Goal: Task Accomplishment & Management: Use online tool/utility

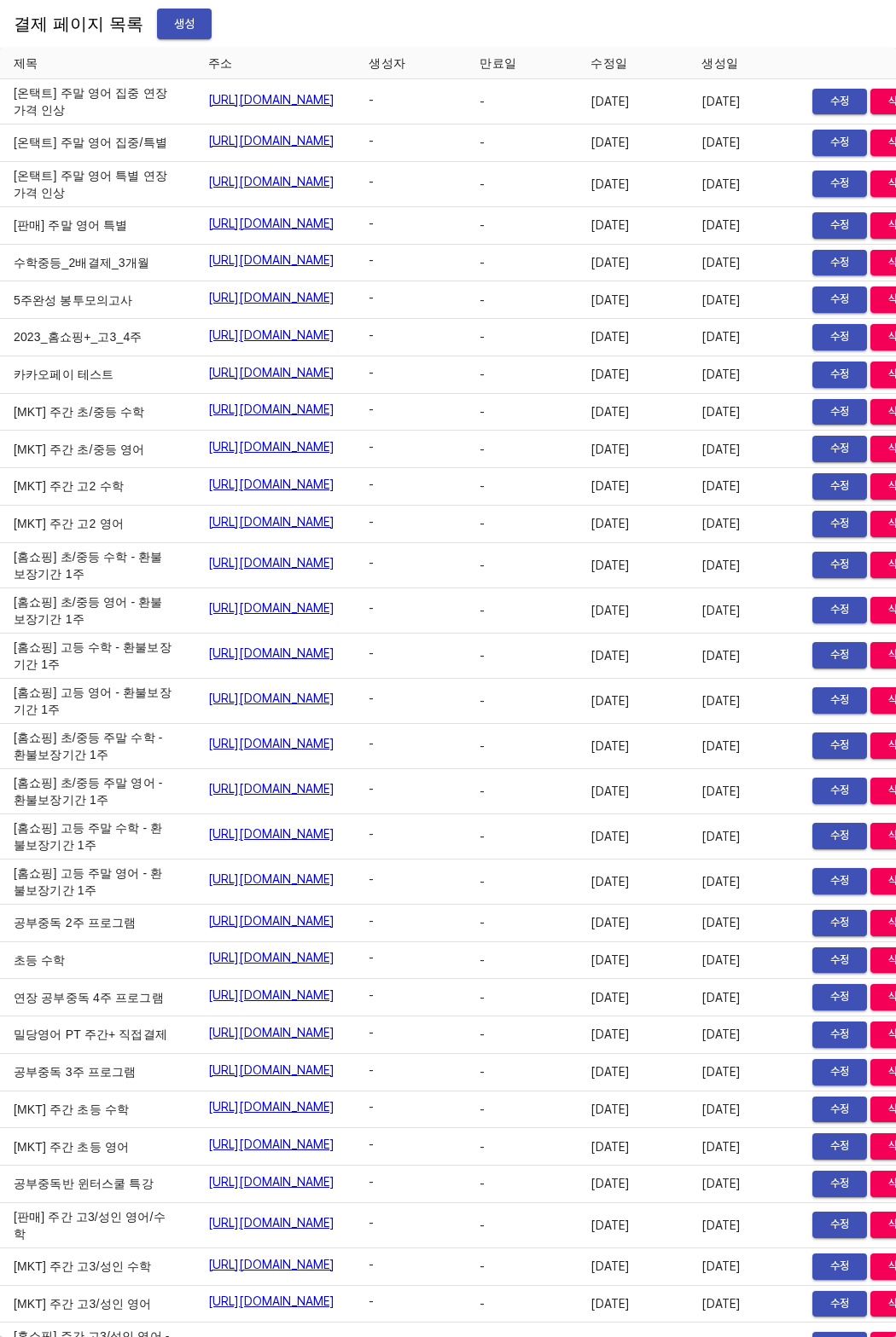
click at [171, 29] on span "생성" at bounding box center [185, 25] width 28 height 22
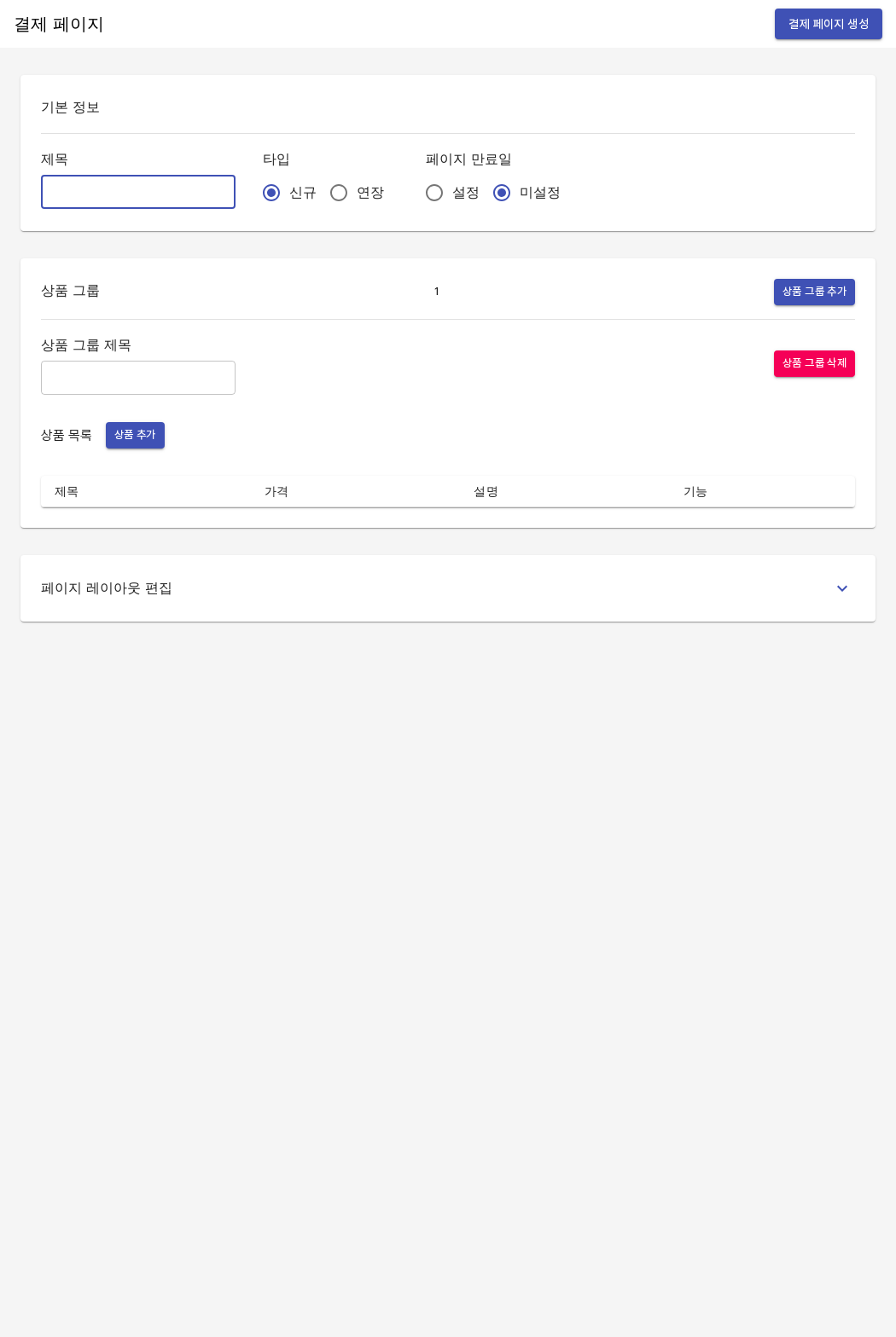
click at [172, 185] on input "text" at bounding box center [139, 192] width 195 height 34
click at [172, 187] on input "text" at bounding box center [139, 192] width 195 height 34
click at [83, 597] on h6 "페이지 레이아웃 편집" at bounding box center [107, 588] width 133 height 24
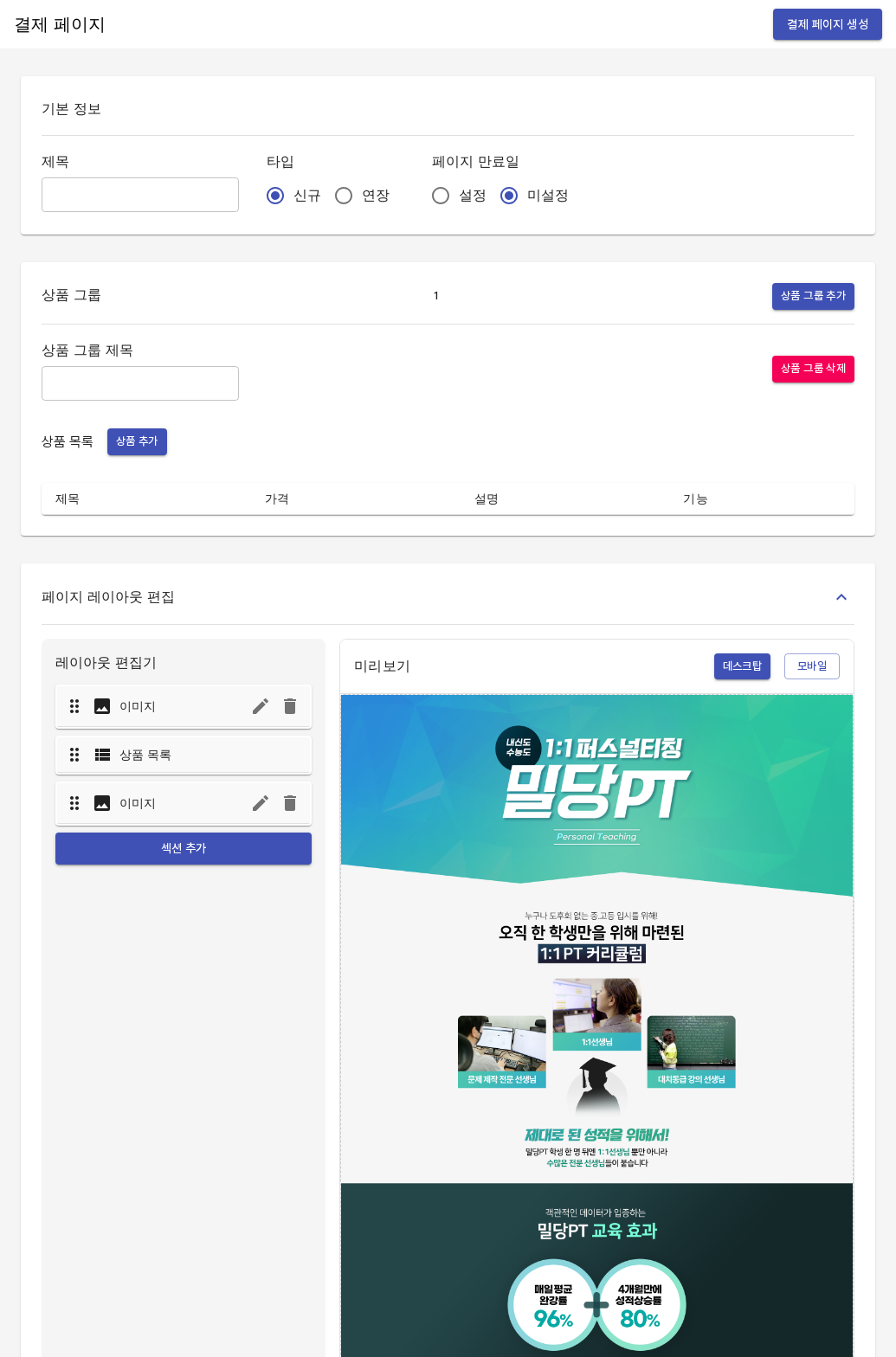
click at [89, 601] on h6 "페이지 레이아웃 편집" at bounding box center [109, 597] width 135 height 24
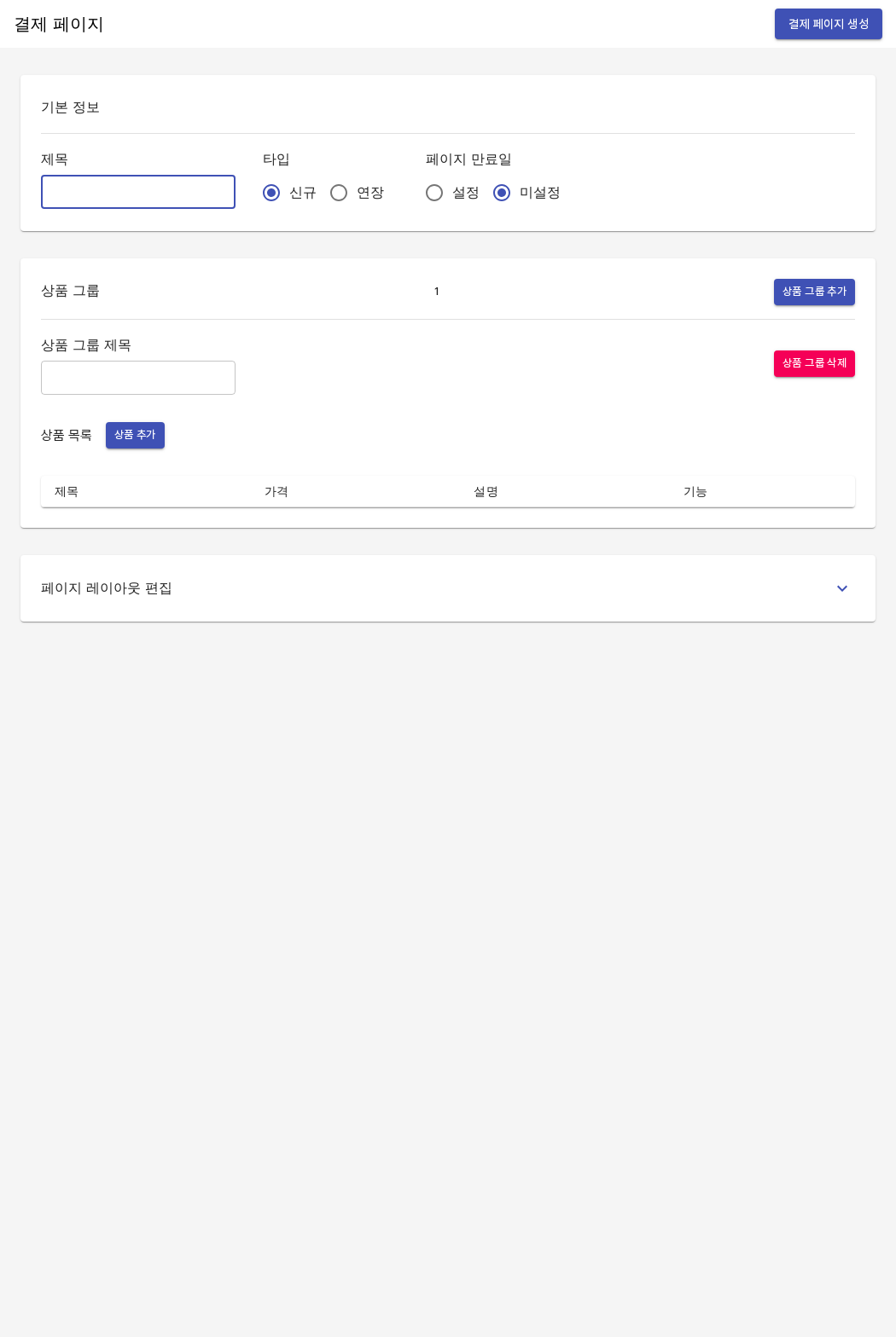
click at [98, 189] on input "text" at bounding box center [139, 192] width 195 height 34
type input "0822_윤정현"
click at [320, 190] on input "연장" at bounding box center [338, 193] width 35 height 35
radio input "true"
click at [417, 195] on input "설정" at bounding box center [434, 193] width 35 height 35
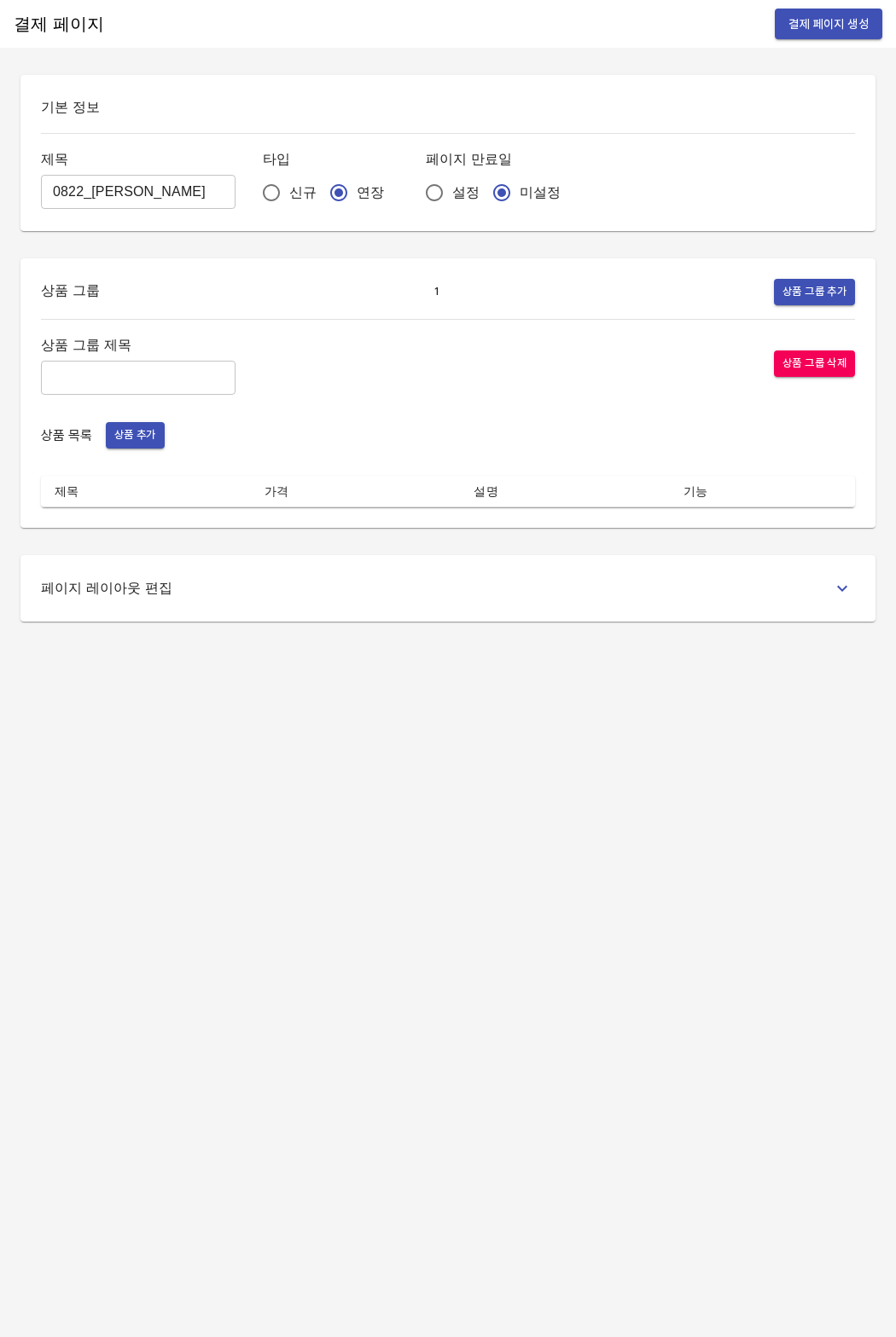
radio input "true"
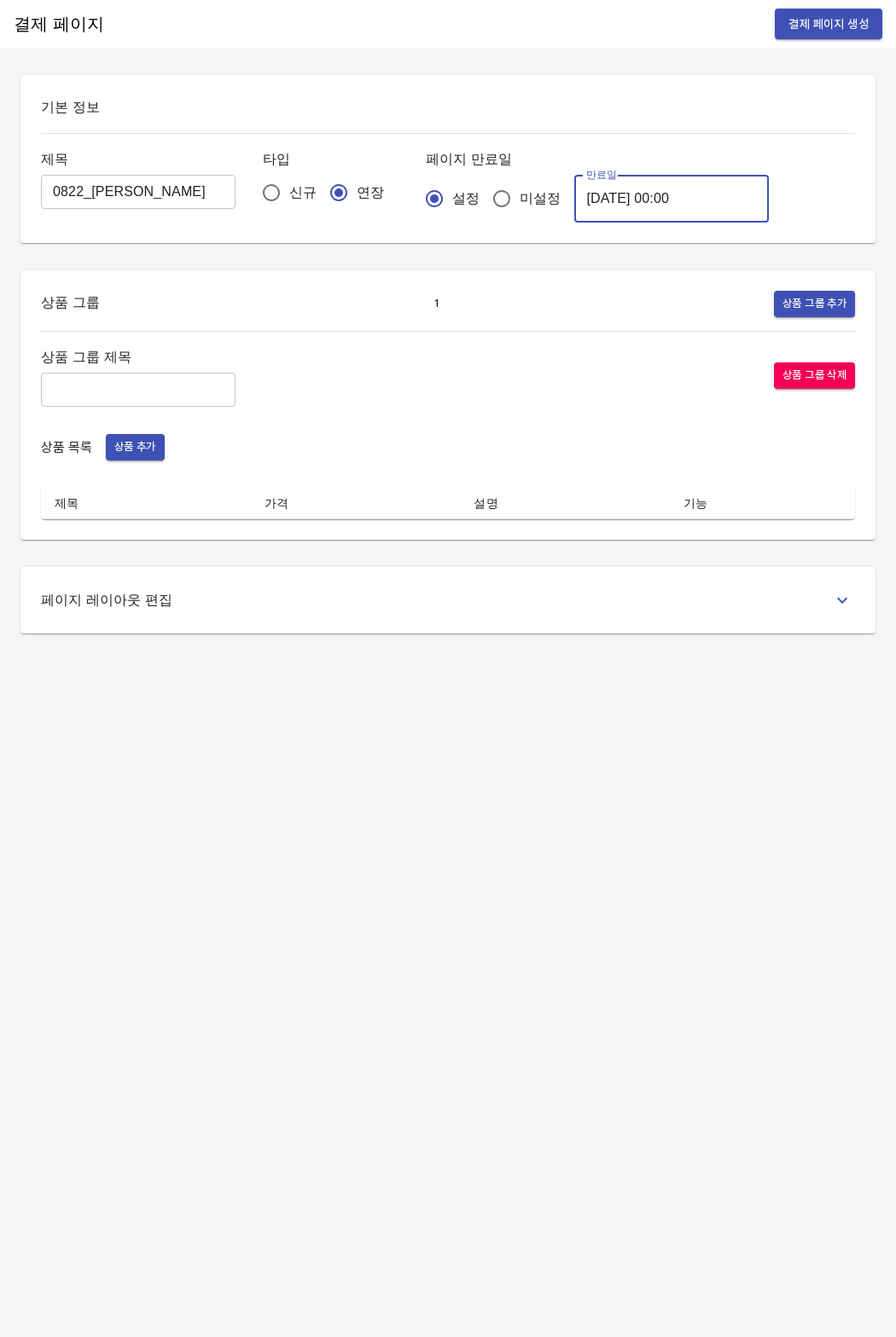
click at [579, 216] on input "2025-08-23 00:00" at bounding box center [671, 198] width 195 height 48
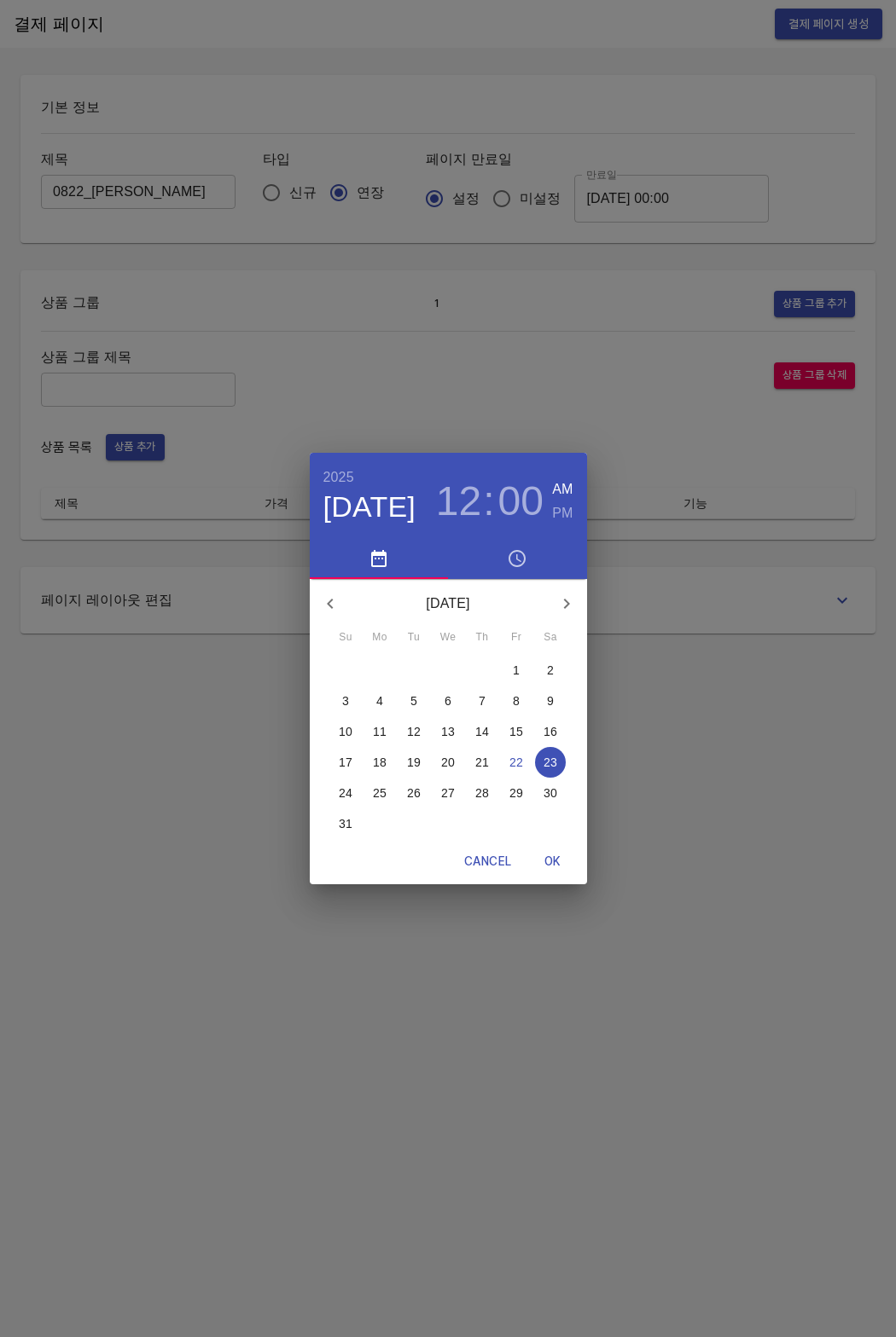
click at [540, 790] on span "30" at bounding box center [549, 793] width 30 height 17
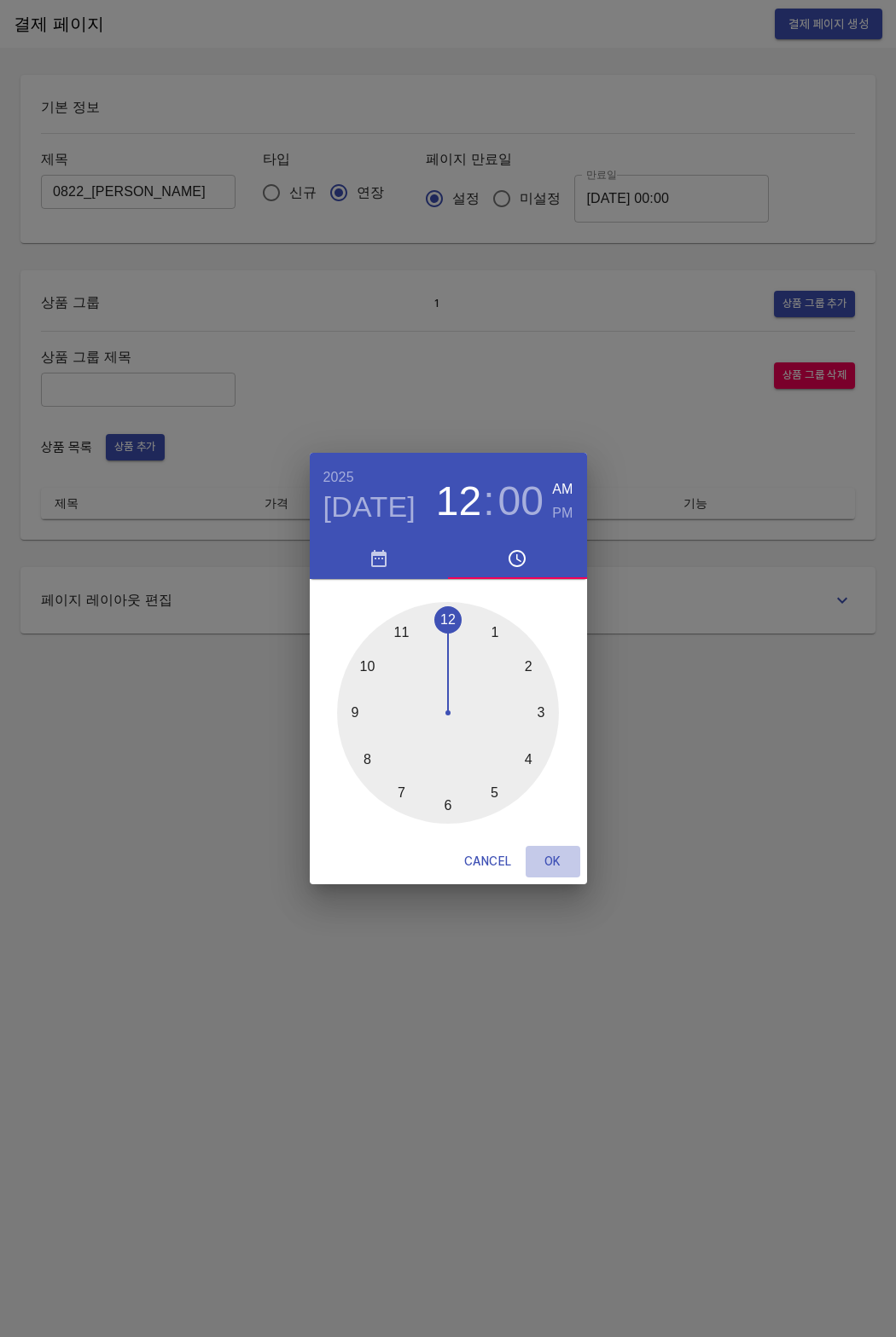
click at [556, 870] on span "OK" at bounding box center [553, 863] width 41 height 22
type input "2025-08-30 00:00"
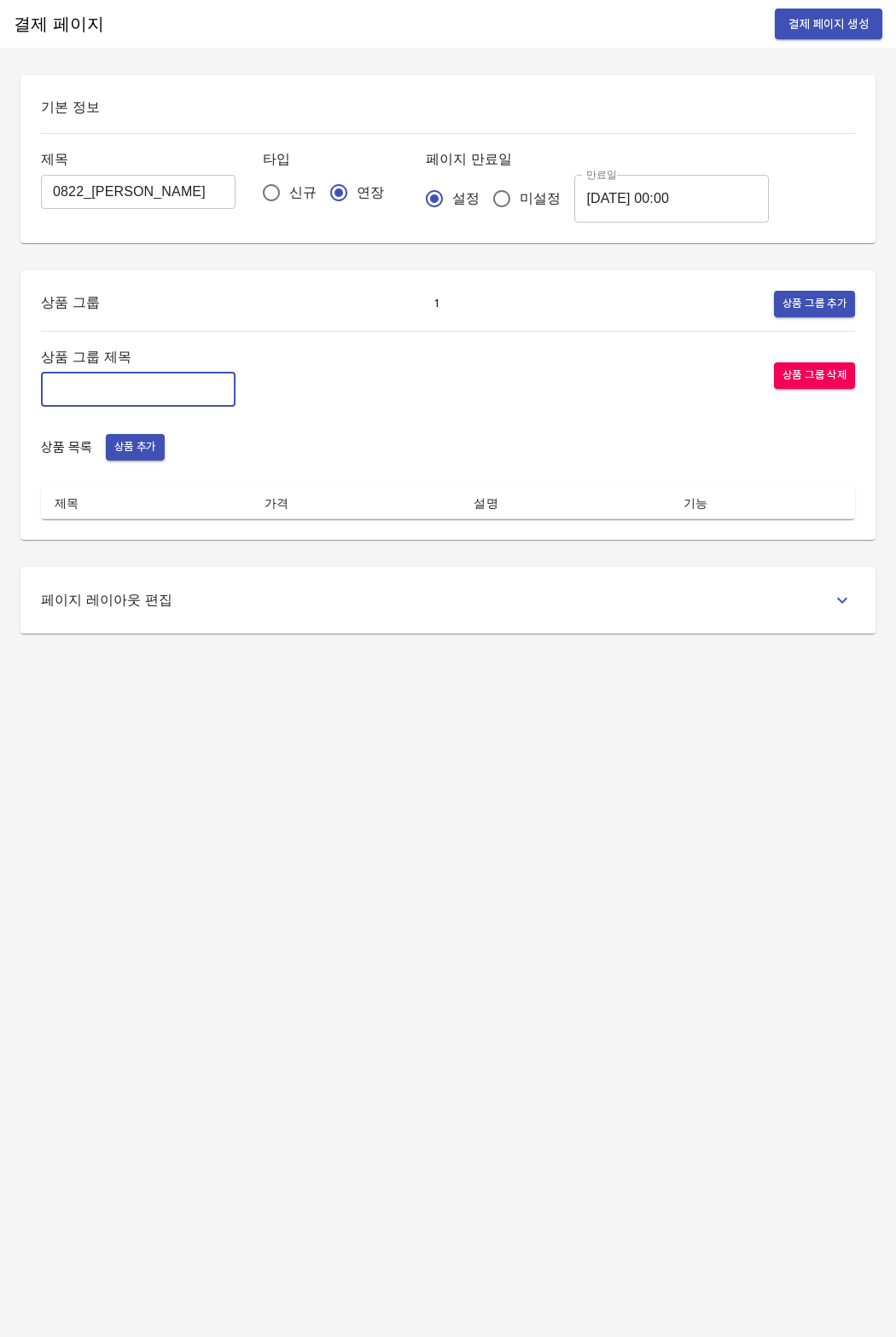
click at [157, 380] on input "text" at bounding box center [139, 389] width 195 height 34
type input "주간 집중관리"
click at [142, 453] on span "상품 추가" at bounding box center [135, 447] width 42 height 20
click at [796, 311] on span "상품 그룹 추가" at bounding box center [813, 305] width 64 height 20
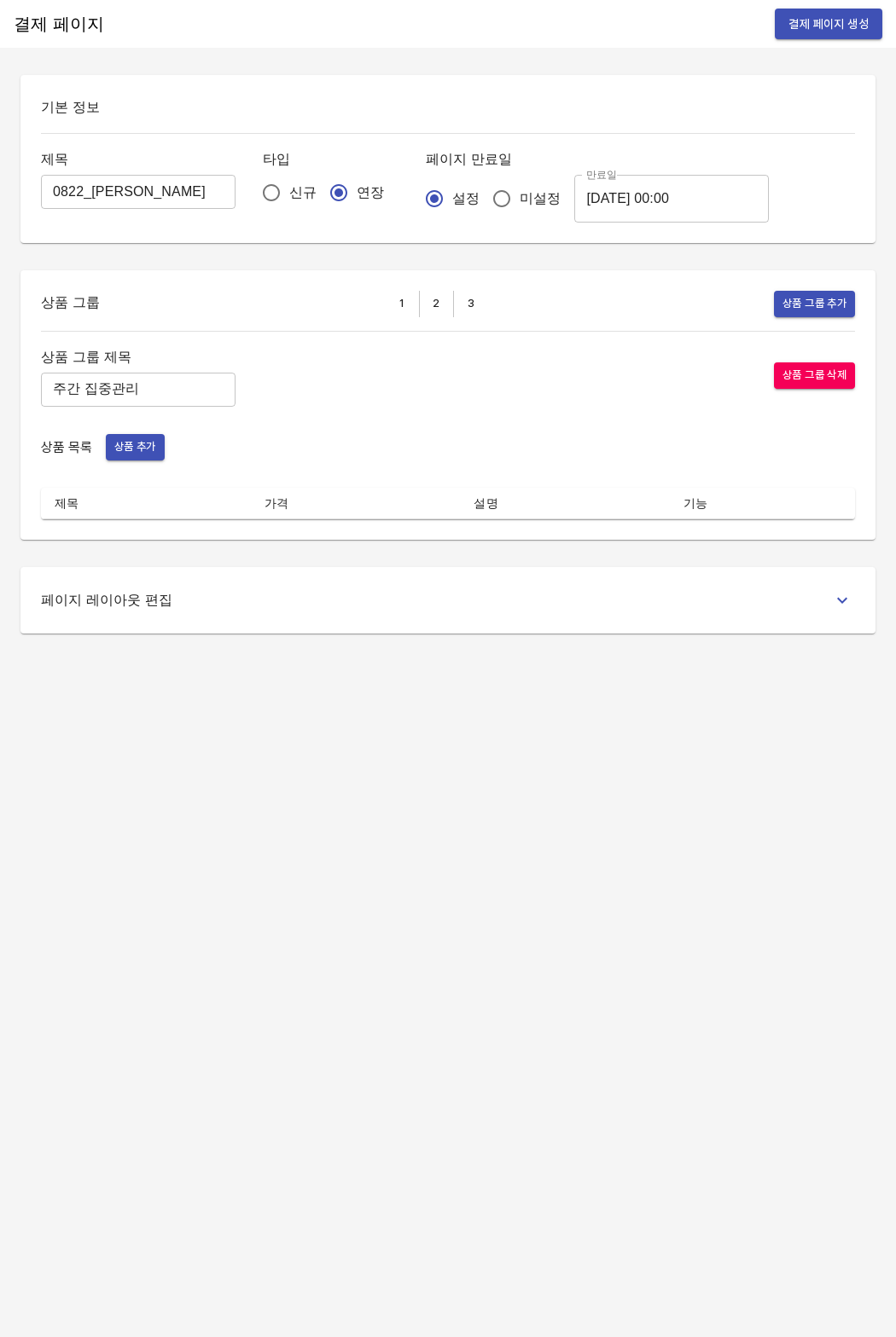
click at [465, 306] on span "3" at bounding box center [471, 305] width 26 height 20
click at [826, 365] on button "상품 그룹 삭제" at bounding box center [813, 375] width 81 height 27
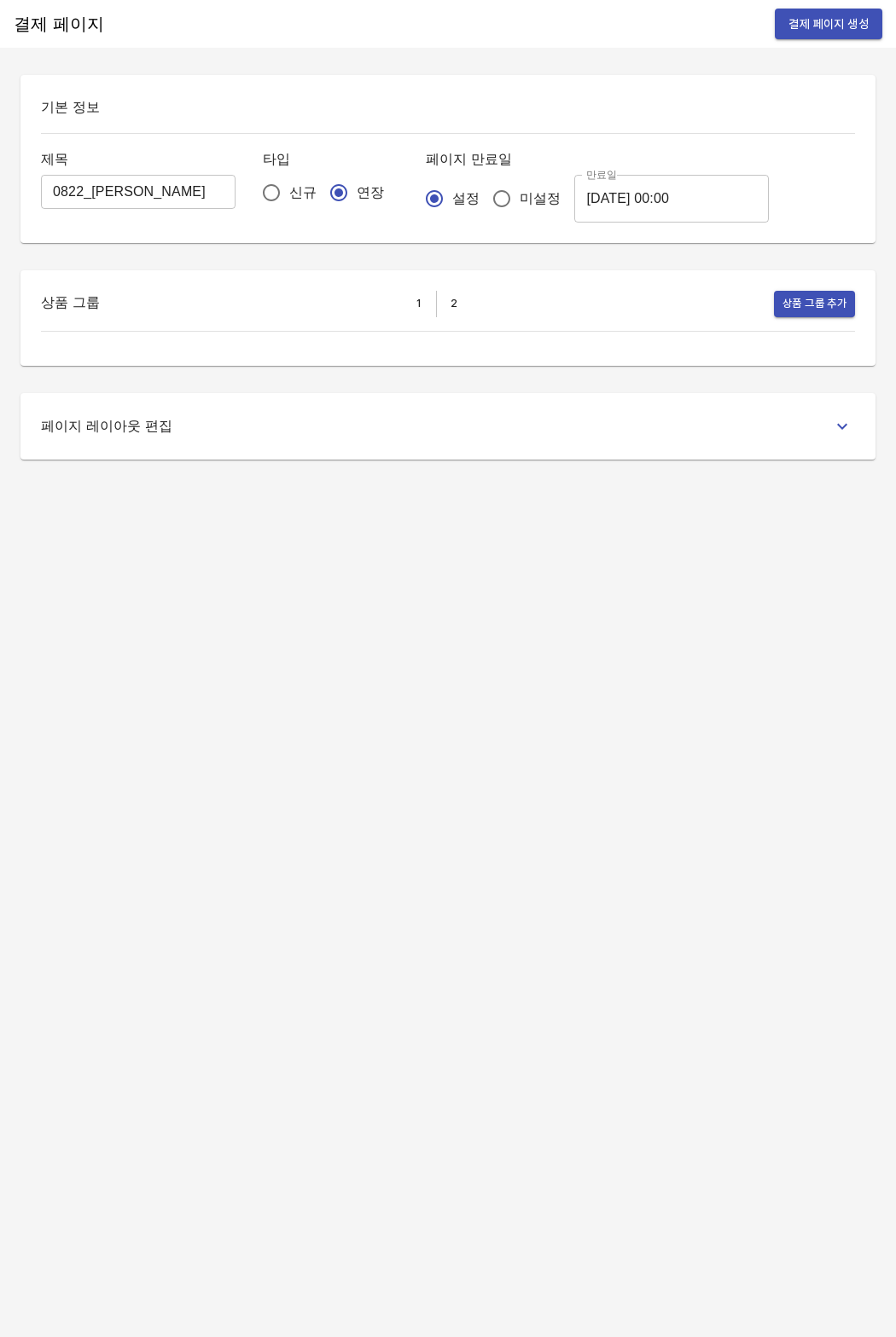
click at [826, 365] on div "상품 그룹 1 2 상품 그룹 추가" at bounding box center [448, 317] width 855 height 95
click at [782, 314] on button "상품 그룹 추가" at bounding box center [813, 304] width 81 height 27
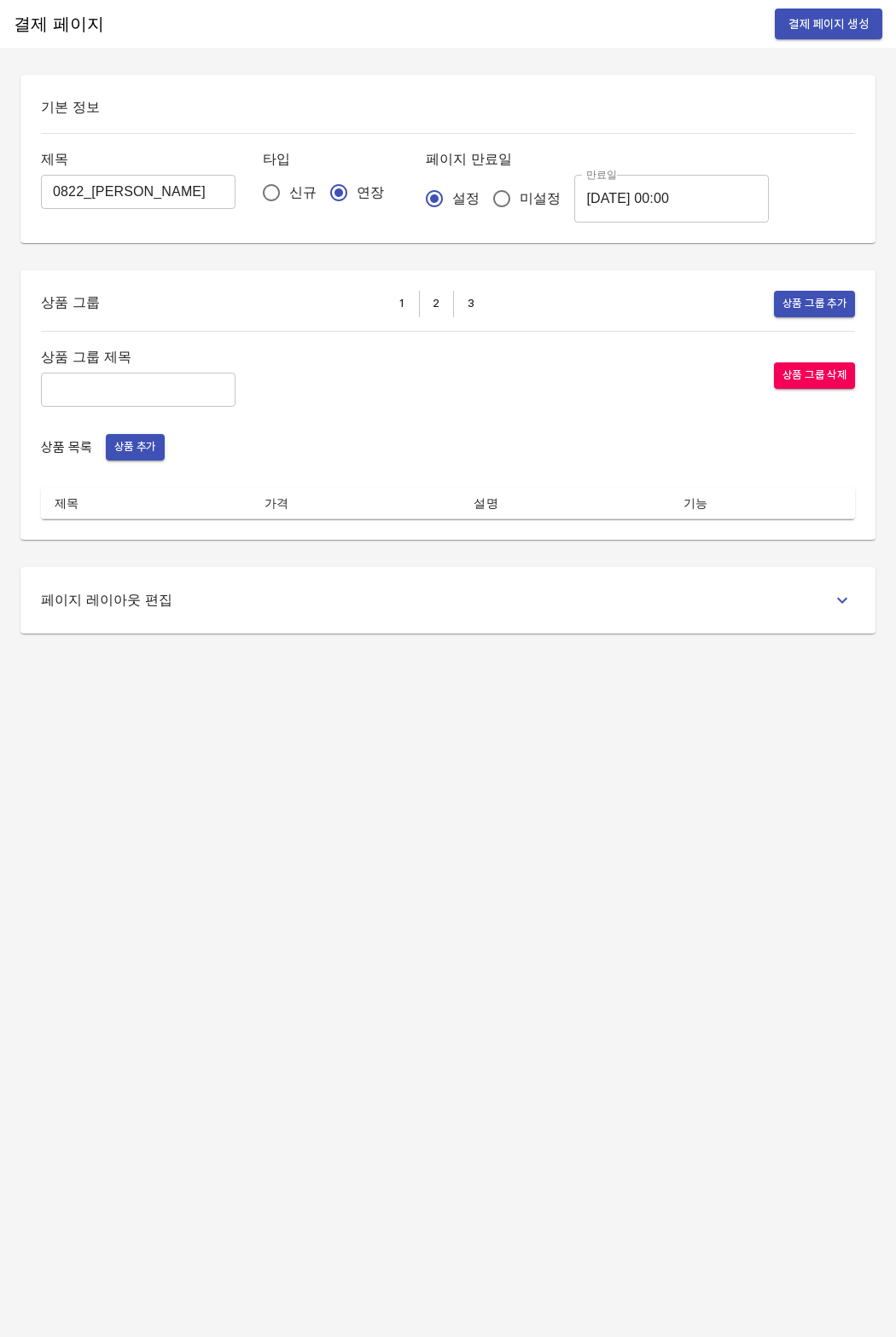
click at [774, 372] on button "상품 그룹 삭제" at bounding box center [813, 375] width 81 height 27
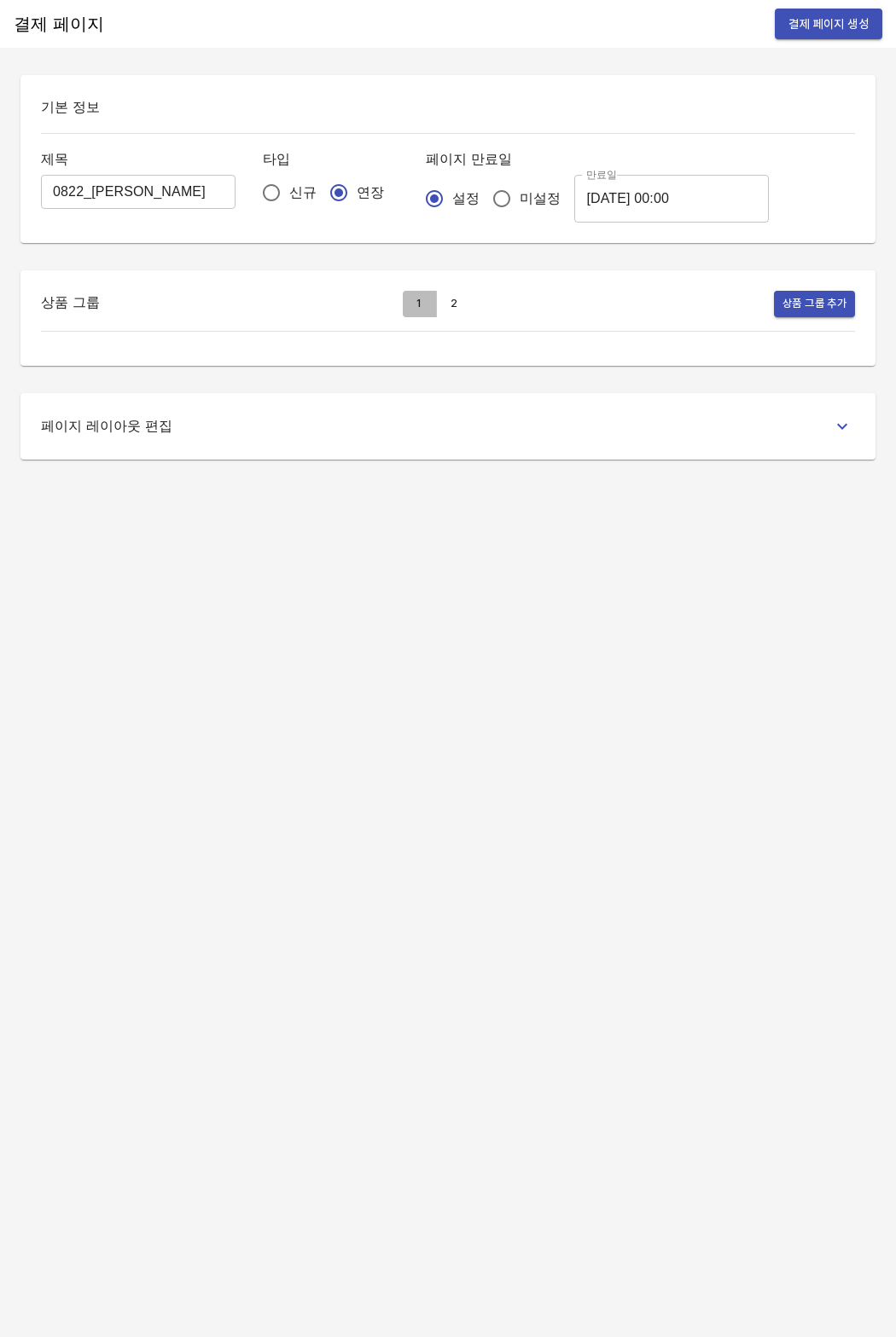
drag, startPoint x: 429, startPoint y: 311, endPoint x: 440, endPoint y: 307, distance: 11.7
click at [429, 311] on button "1" at bounding box center [420, 304] width 34 height 27
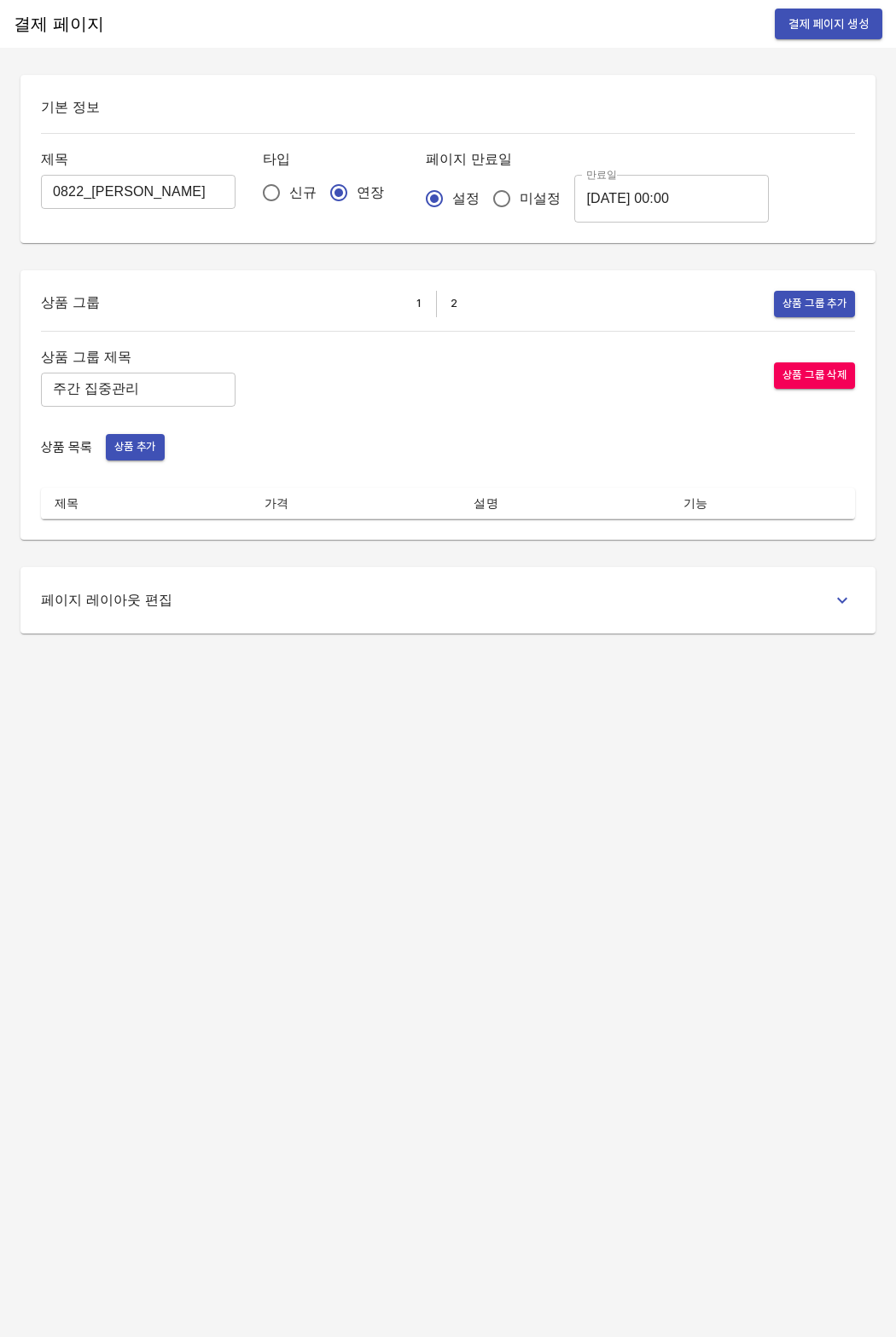
click at [812, 371] on span "상품 그룹 삭제" at bounding box center [813, 375] width 64 height 20
click at [184, 397] on input "text" at bounding box center [139, 389] width 195 height 34
type input "주간 집중관리"
click at [148, 452] on span "상품 추가" at bounding box center [135, 447] width 42 height 20
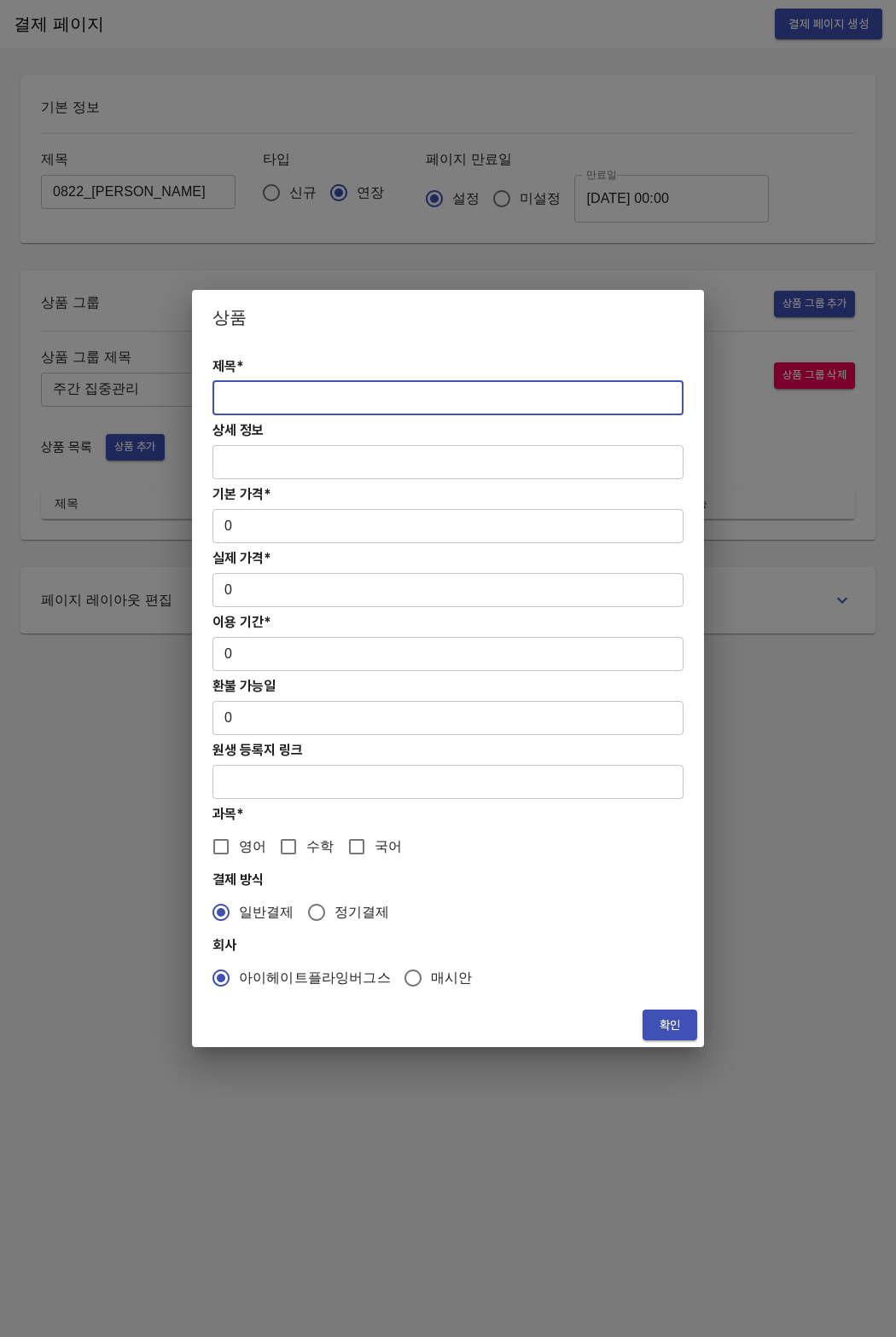
click at [250, 411] on input "text" at bounding box center [447, 398] width 471 height 34
paste input "[연장] 중등 주간 집중관리 영어 4주(약 1개월) 프로그램"
type input "[연장] 중등 주간 집중관리 영어 4주(약 1개월) 프로그램"
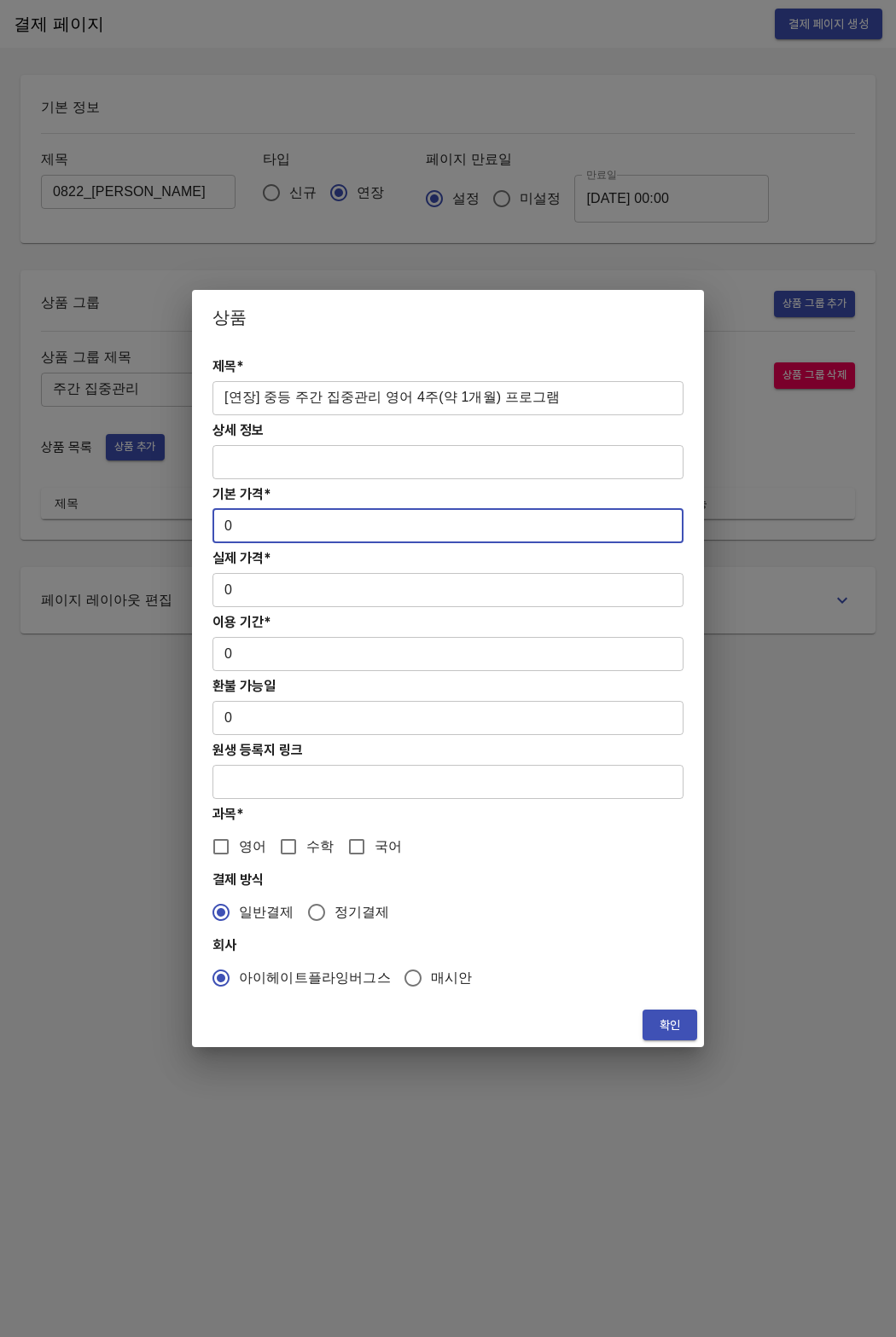
drag, startPoint x: 269, startPoint y: 527, endPoint x: 201, endPoint y: 524, distance: 68.1
click at [201, 524] on div "제목* [연장] 중등 주간 집중관리 영어 4주(약 1개월) 프로그램 ​ 상세 정보 ​ 기본 가격* 0 ​ 실제 가격* 0 ​ 이용 기간* 0 …" at bounding box center [447, 674] width 512 height 658
paste input "27800"
type input "278000"
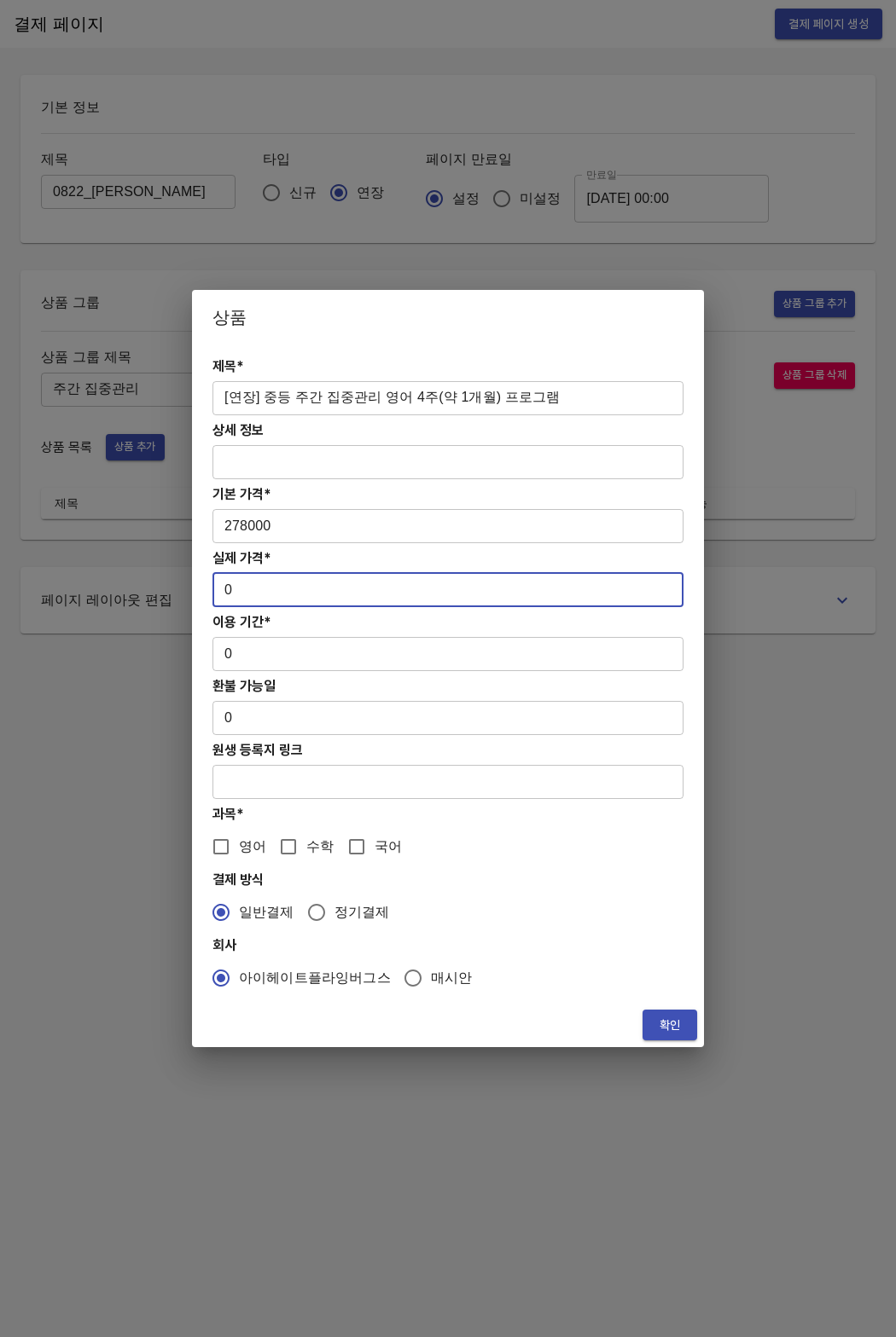
drag, startPoint x: 260, startPoint y: 600, endPoint x: 202, endPoint y: 592, distance: 58.5
click at [202, 592] on div "제목* [연장] 중등 주간 집중관리 영어 4주(약 1개월) 프로그램 ​ 상세 정보 ​ 기본 가격* 278000 ​ 실제 가격* 0 ​ 이용 기…" at bounding box center [447, 674] width 512 height 658
paste input "27800"
type input "278000"
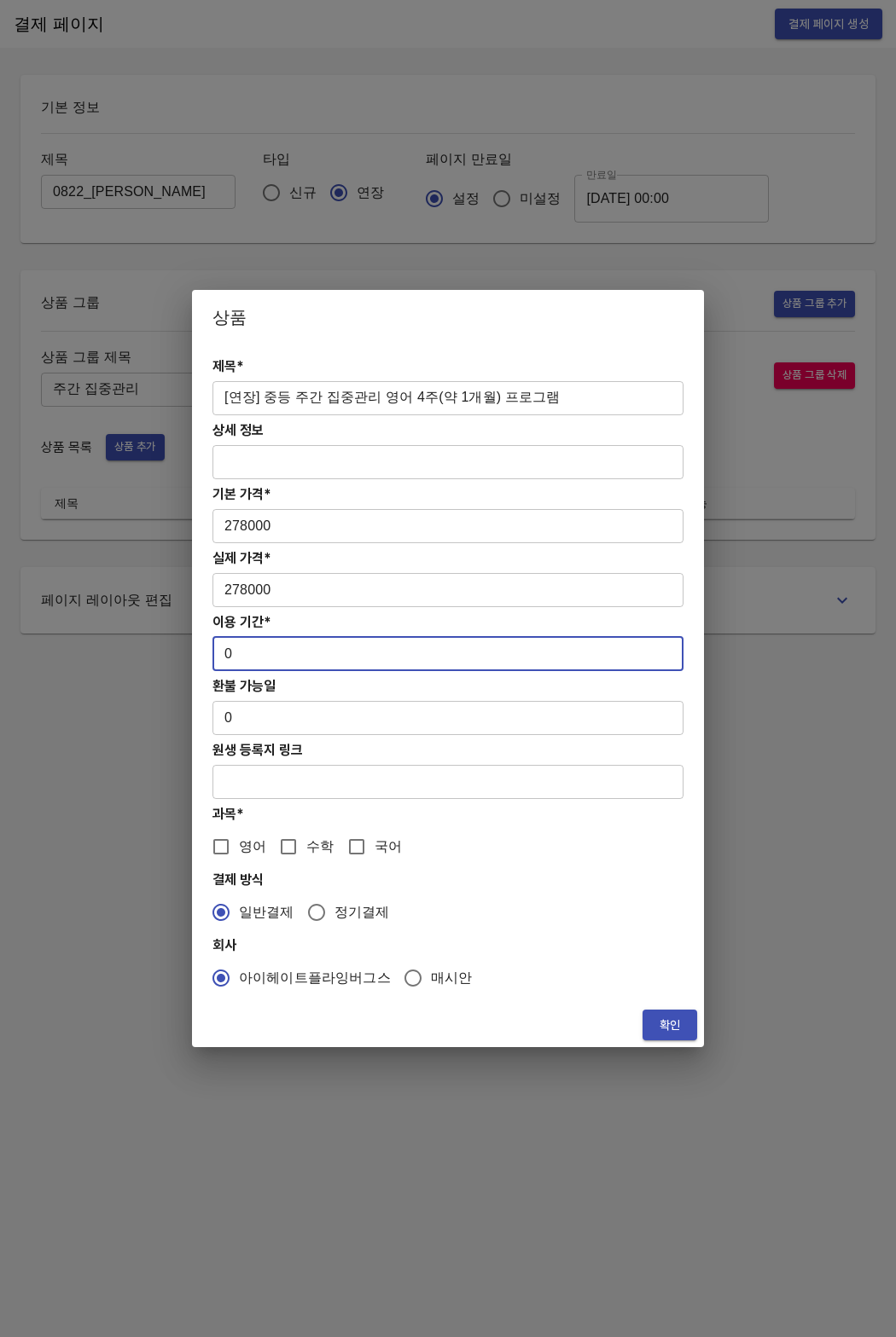
drag, startPoint x: 242, startPoint y: 657, endPoint x: 203, endPoint y: 649, distance: 39.8
click at [203, 649] on div "제목* [연장] 중등 주간 집중관리 영어 4주(약 1개월) 프로그램 ​ 상세 정보 ​ 기본 가격* 278000 ​ 실제 가격* 278000 ​…" at bounding box center [447, 674] width 512 height 658
type input "28"
click at [214, 848] on input "영어" at bounding box center [221, 847] width 35 height 35
checkbox input "true"
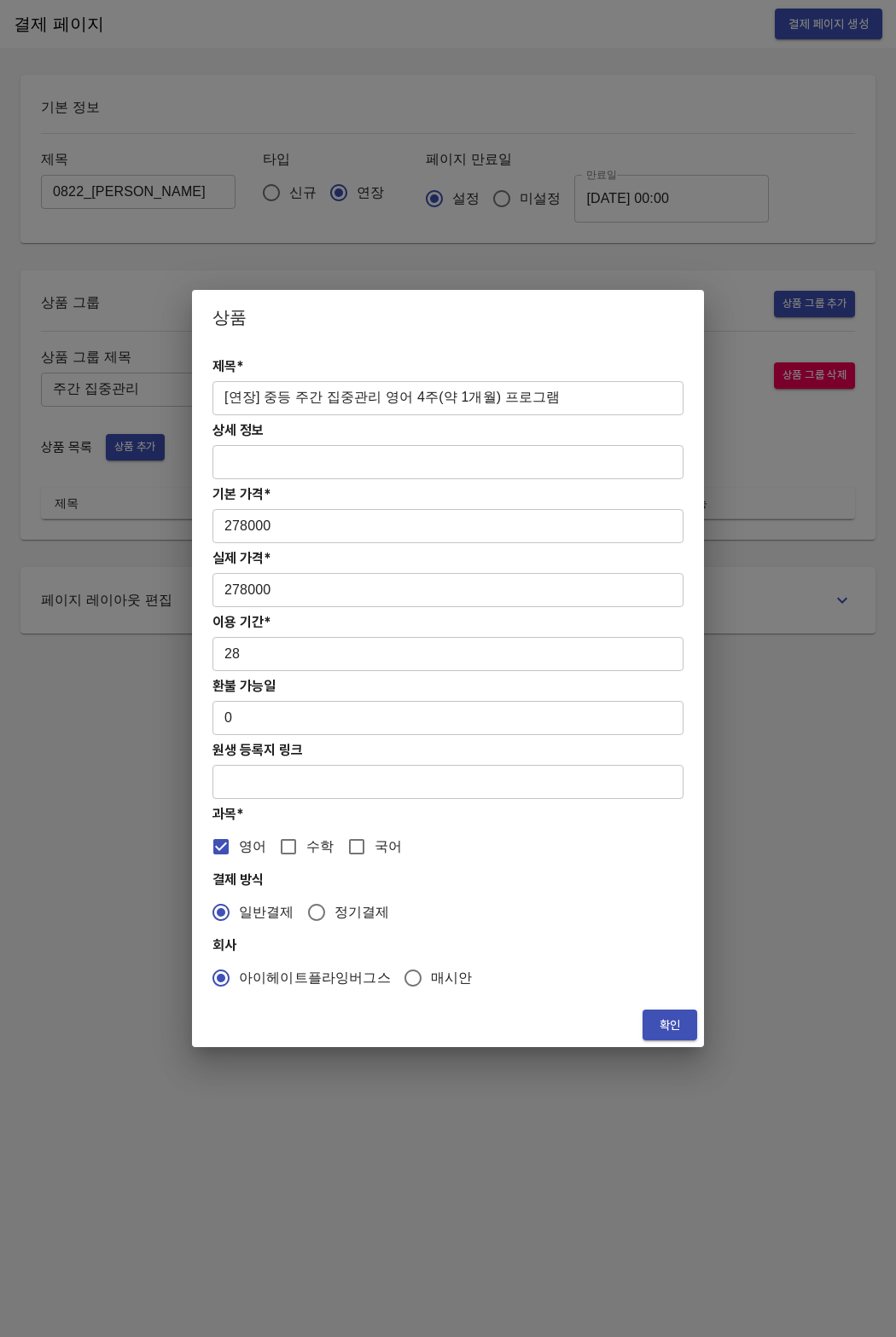
click at [662, 1027] on span "확인" at bounding box center [670, 1026] width 28 height 22
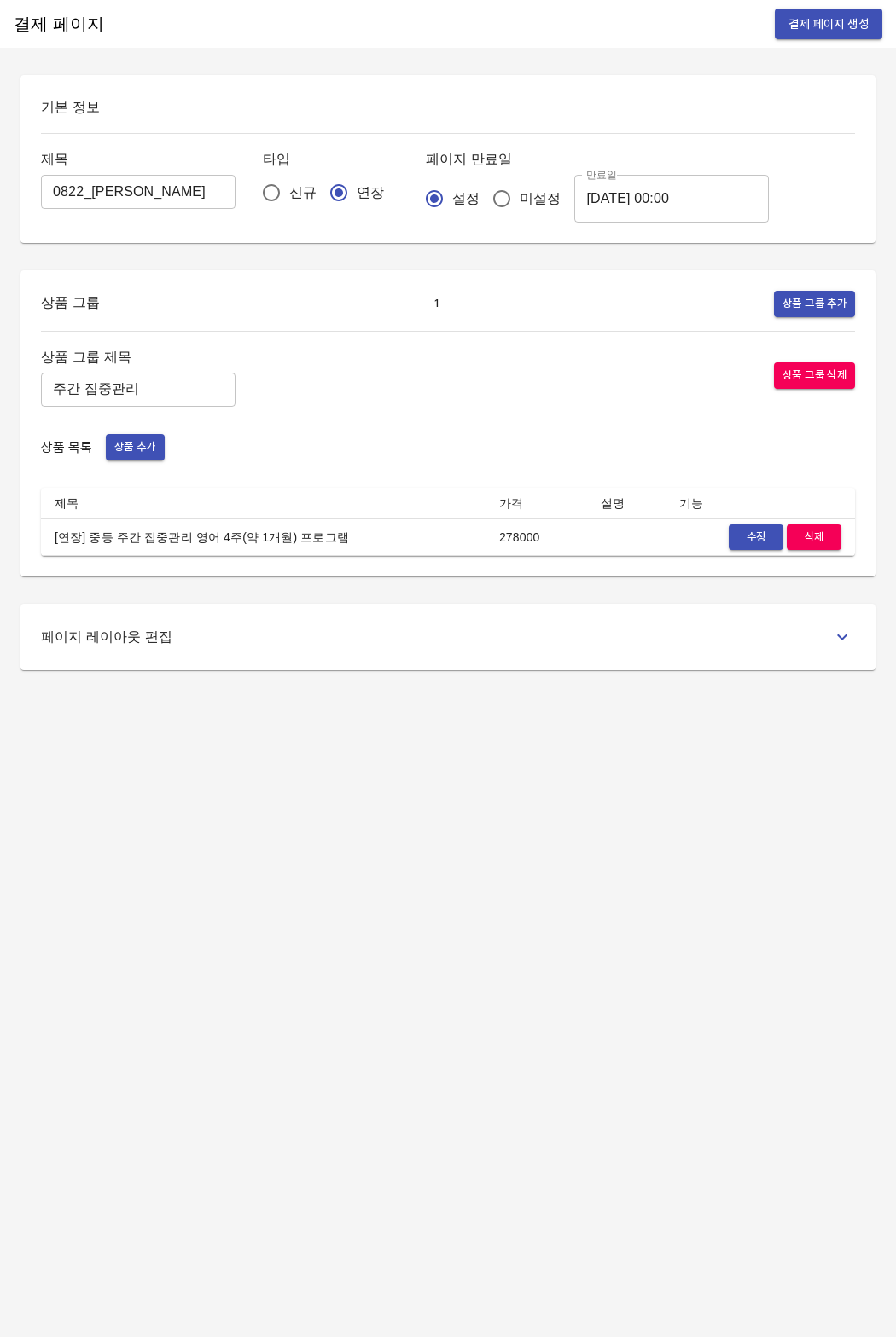
click at [210, 695] on div "결제 페이지 결제 페이지 생성 기본 정보 제목 0822_윤정현 ​ 타입 신규 연장 페이지 만료일 설정 미설정 만료일 2025-08-30 00:…" at bounding box center [448, 668] width 896 height 1337
click at [125, 392] on input "주간 집중관리" at bounding box center [139, 389] width 195 height 34
click at [818, 26] on span "결제 페이지 생성" at bounding box center [828, 25] width 81 height 22
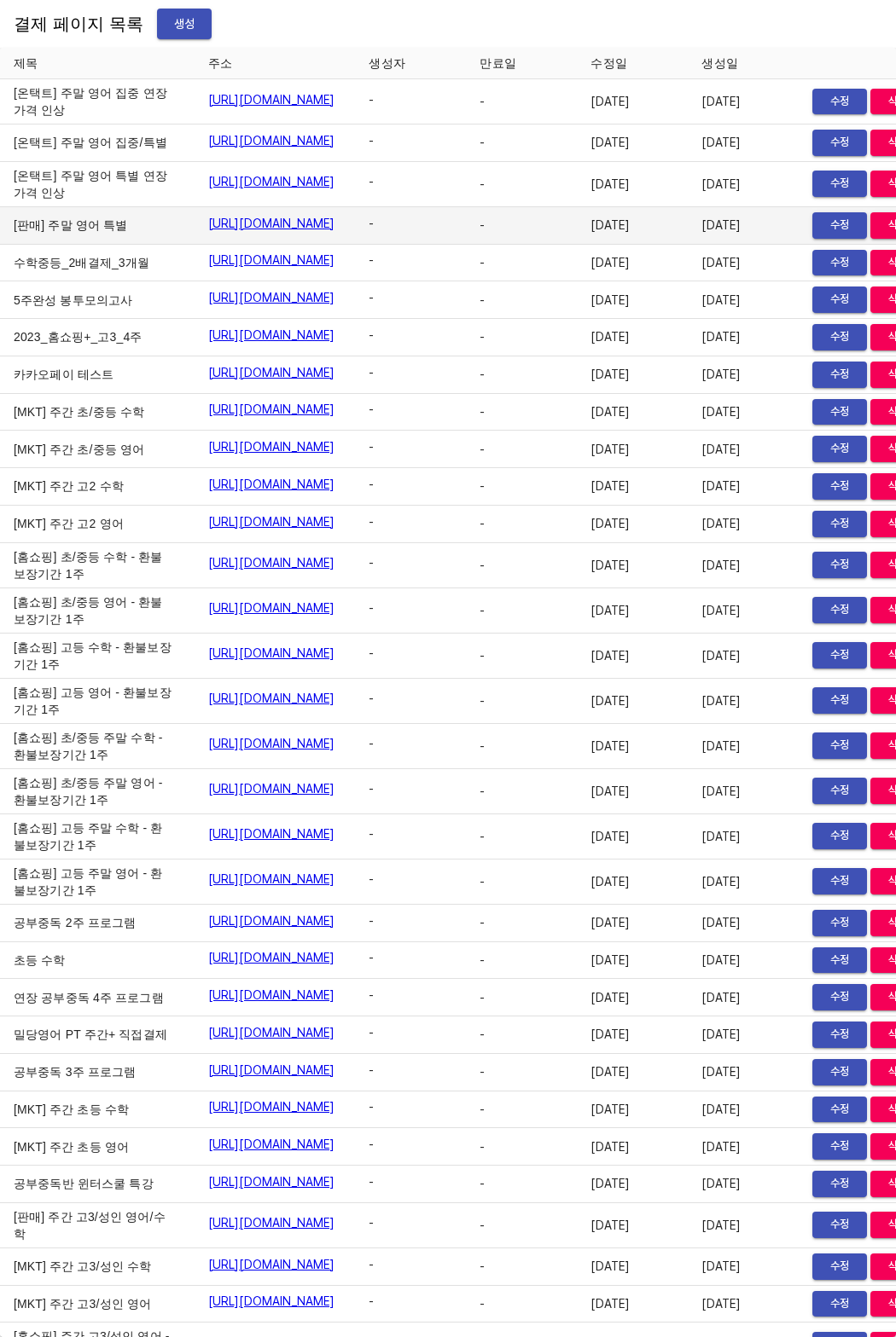
click at [556, 234] on span "-" at bounding box center [518, 225] width 77 height 17
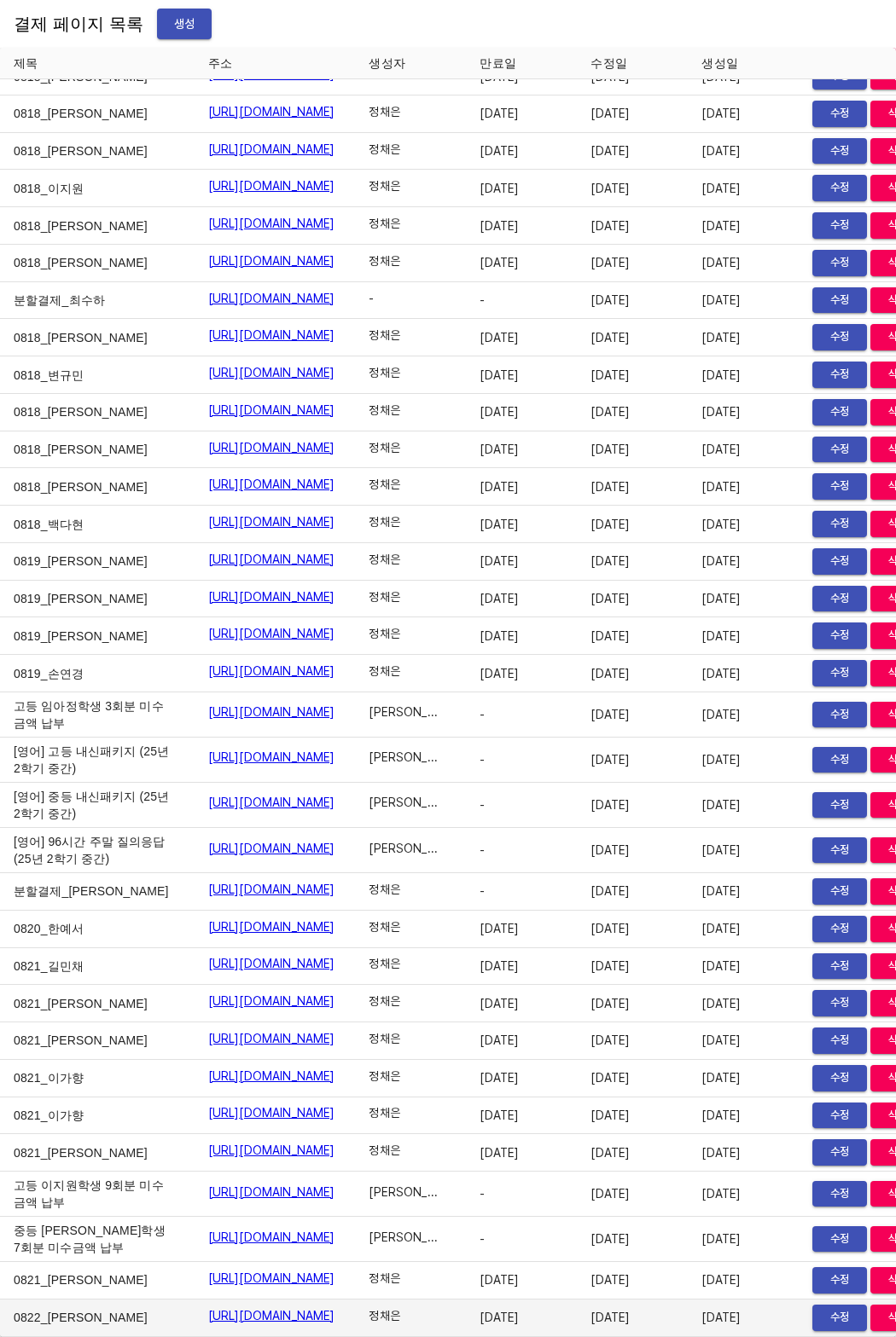
click at [335, 1308] on link "https://payment.mildang.kr/MzGe3kCKYO-bDmxBHmAf7" at bounding box center [271, 1315] width 127 height 17
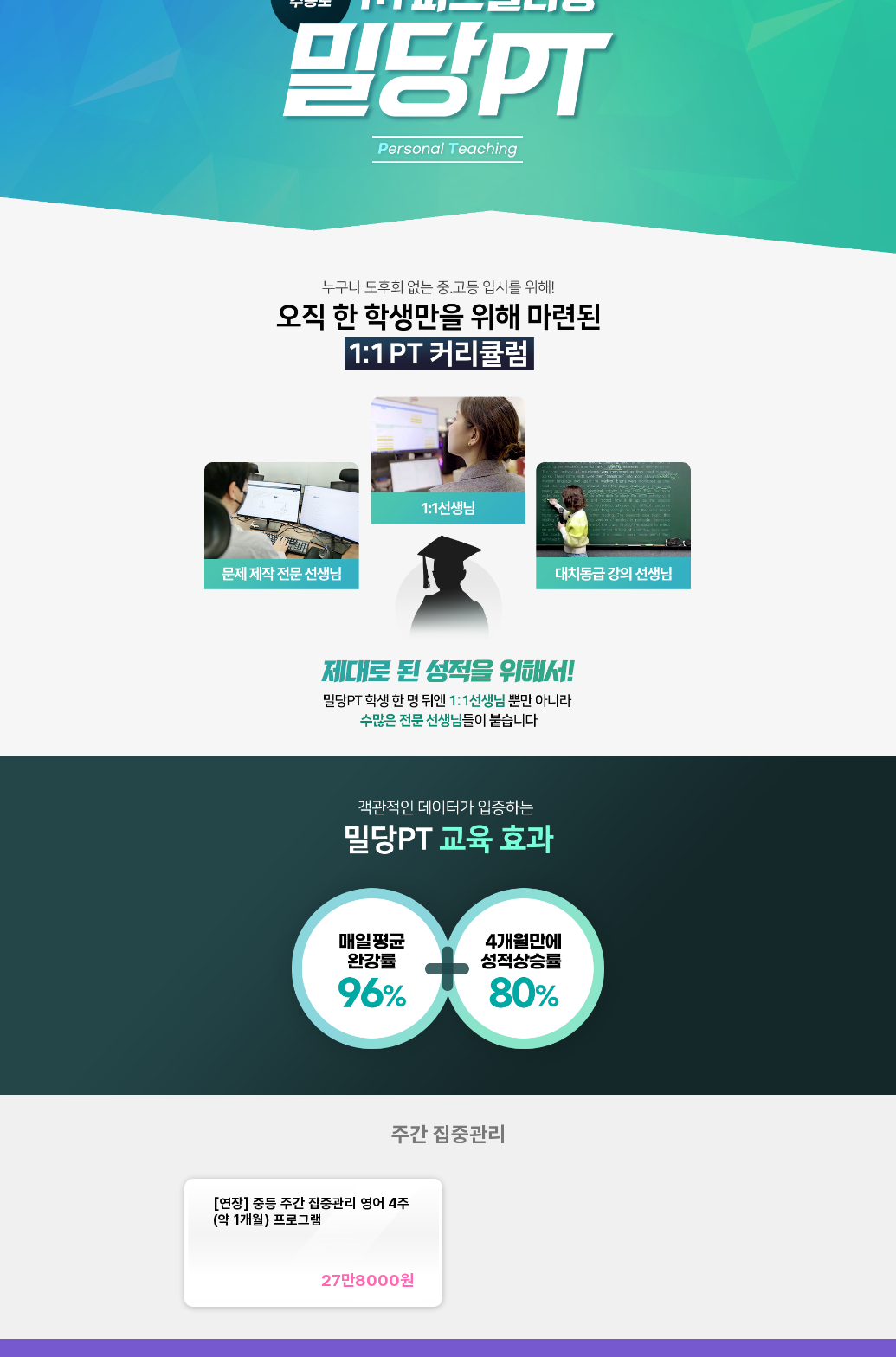
scroll to position [207, 0]
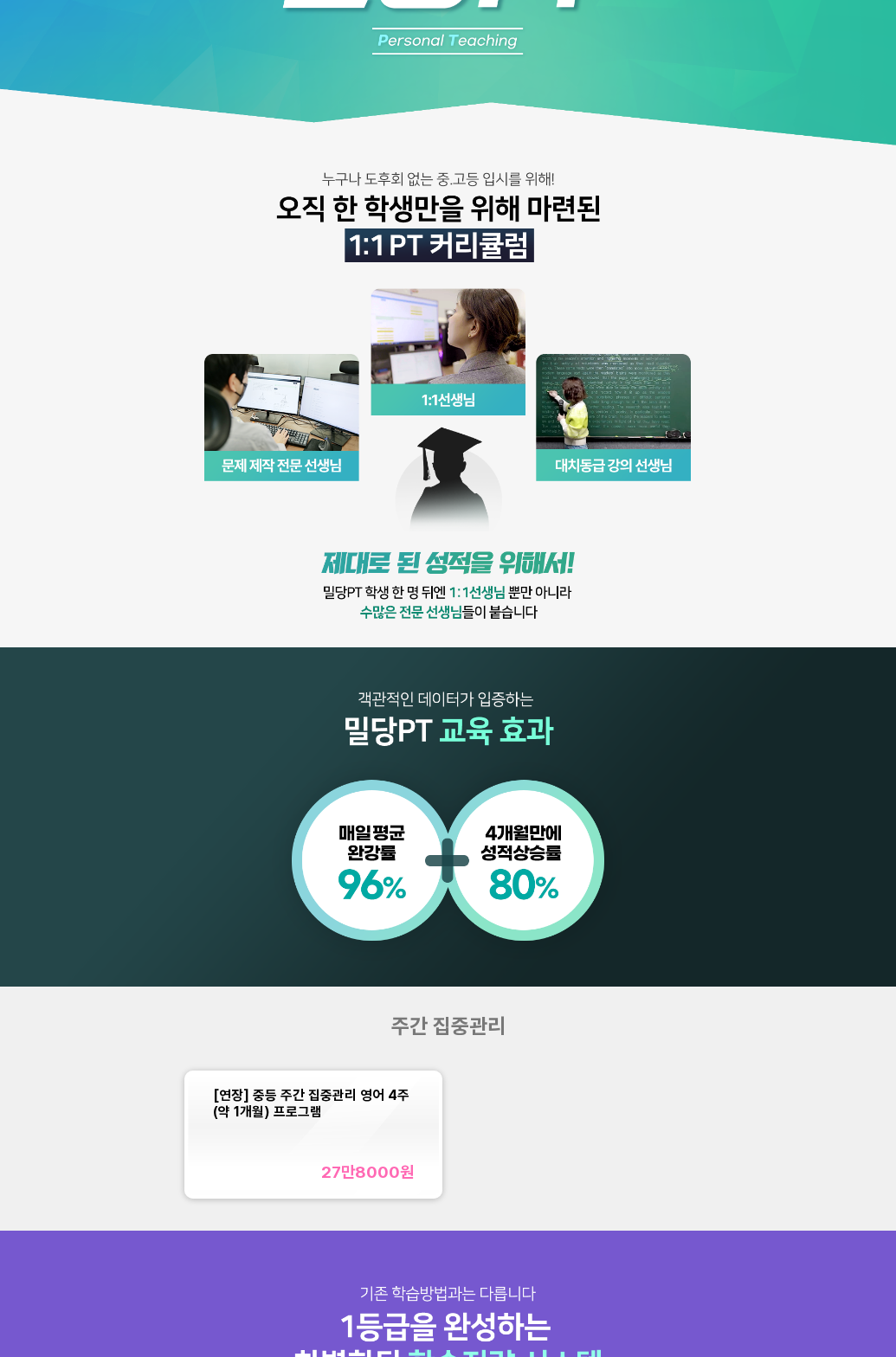
click at [319, 251] on img at bounding box center [448, 390] width 896 height 1194
